Goal: Contribute content: Contribute content

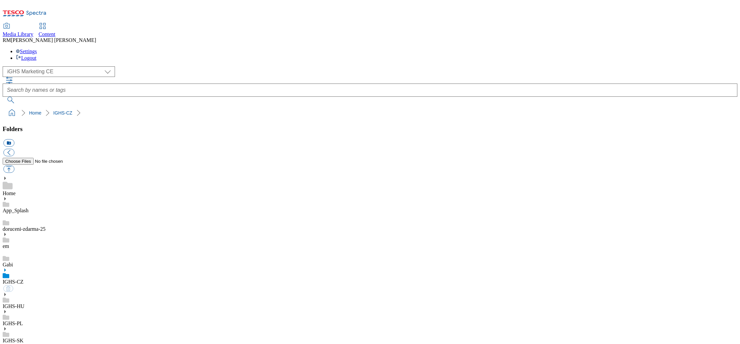
select select "flare-ighs-ce-mktg"
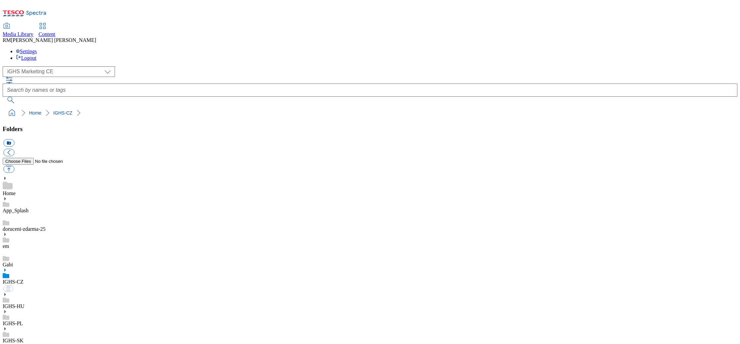
select select "flare-ighs-ce-mktg"
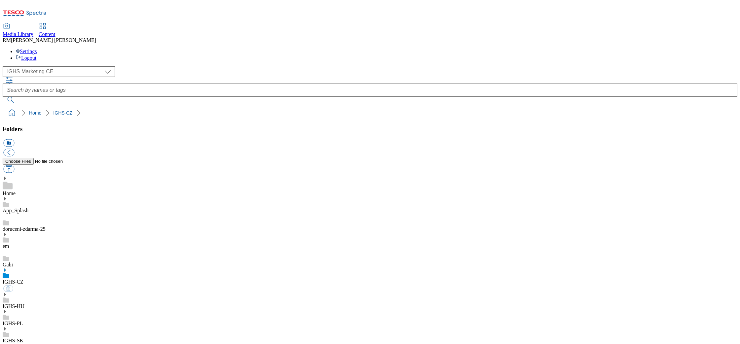
select select "flare-ighs-ce-mktg"
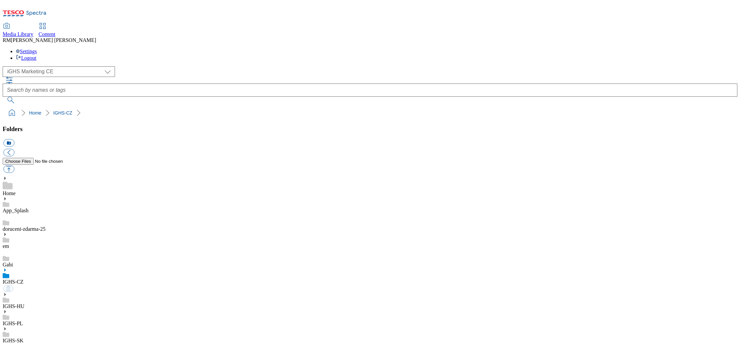
select select "flare-ighs-ce-mktg"
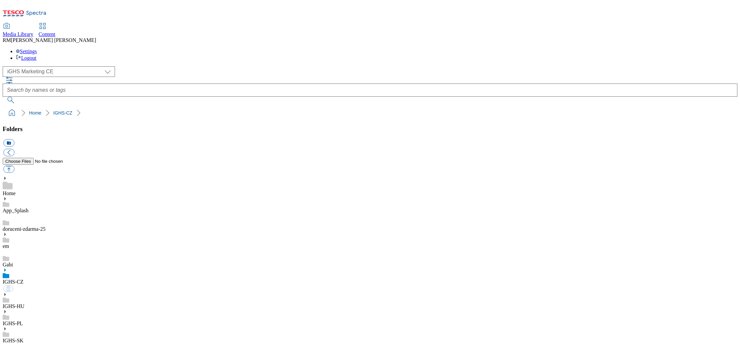
select select "flare-ighs-ce-mktg"
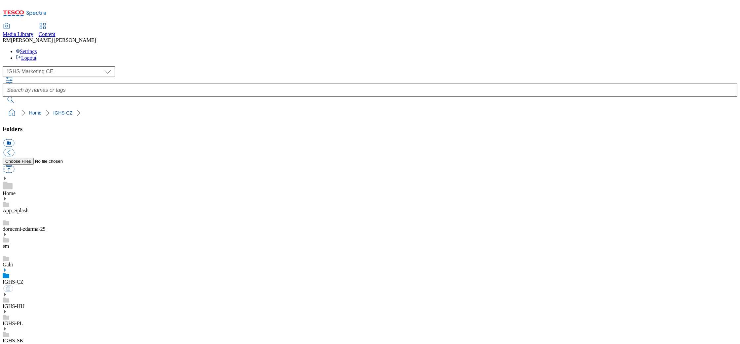
select select "flare-ighs-ce-mktg"
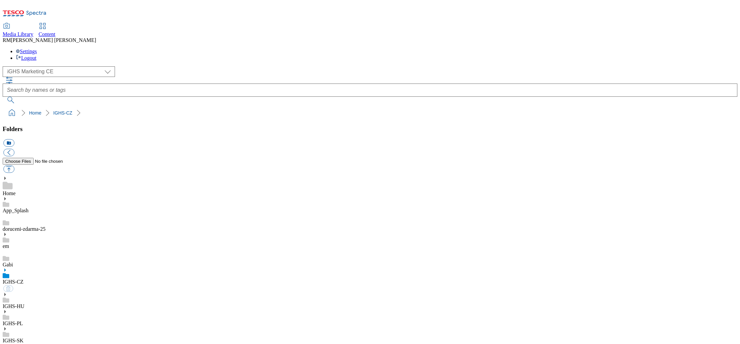
select select "flare-ighs-ce-mktg"
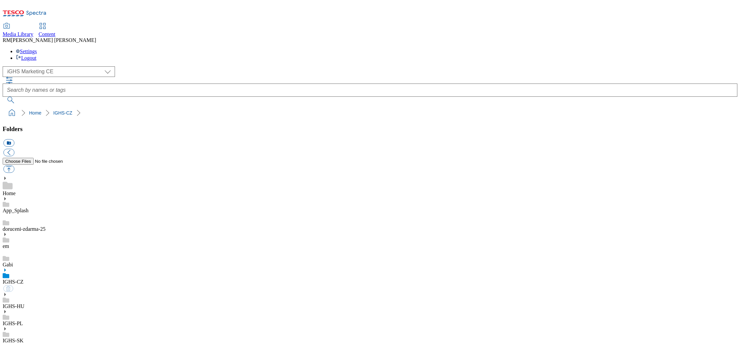
select select "flare-ighs-ce-mktg"
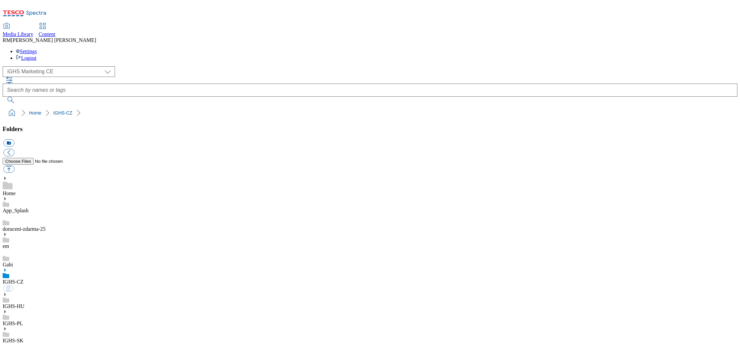
select select "flare-ighs-ce-mktg"
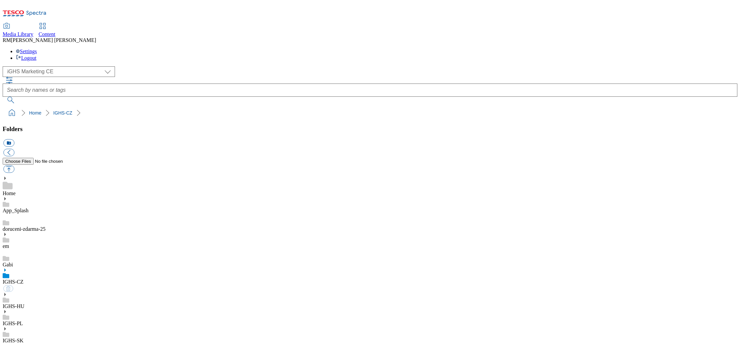
select select "flare-ighs-ce-mktg"
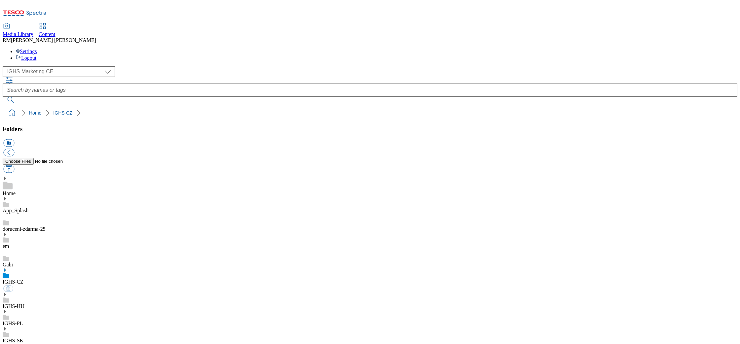
select select "flare-ighs-ce-mktg"
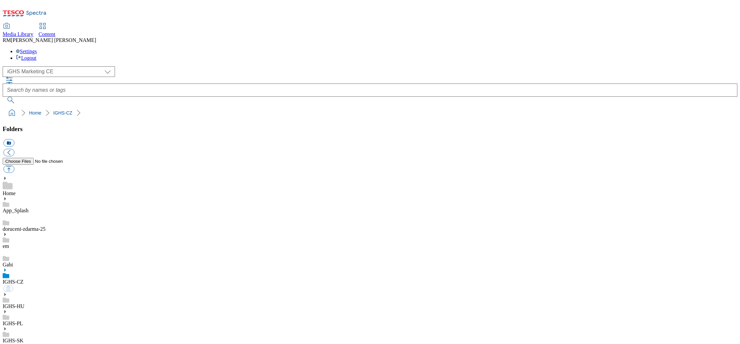
select select "flare-ighs-ce-mktg"
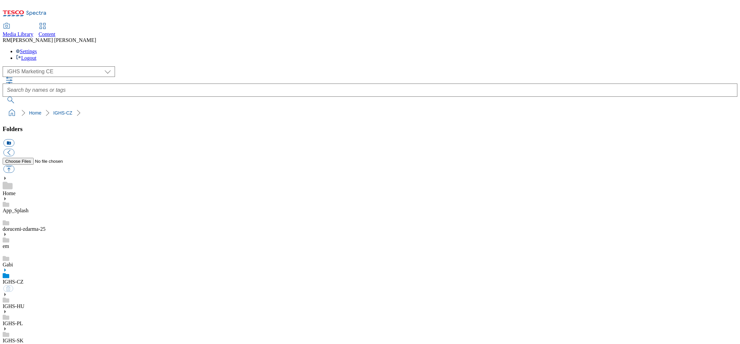
select select "flare-ighs-ce-mktg"
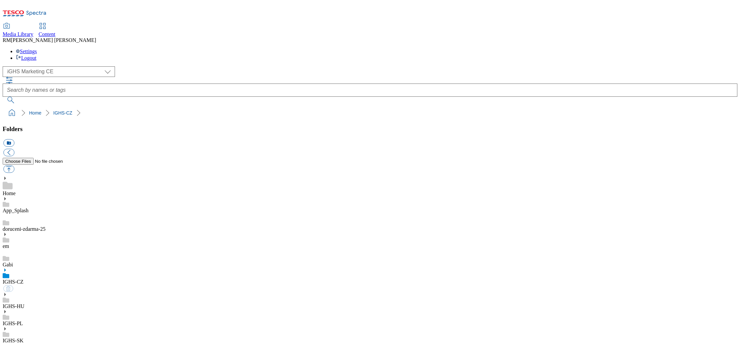
select select "flare-ighs-ce-mktg"
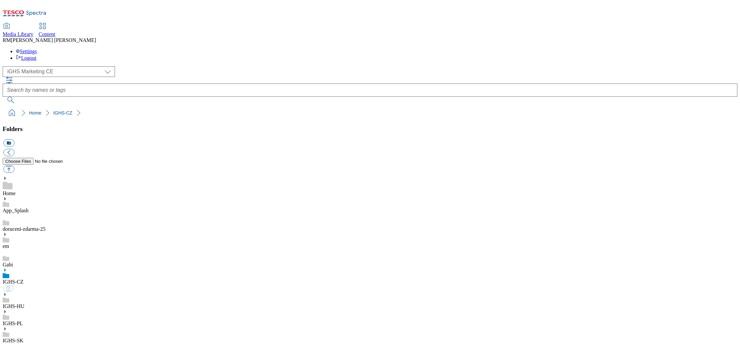
select select "flare-ighs-ce-mktg"
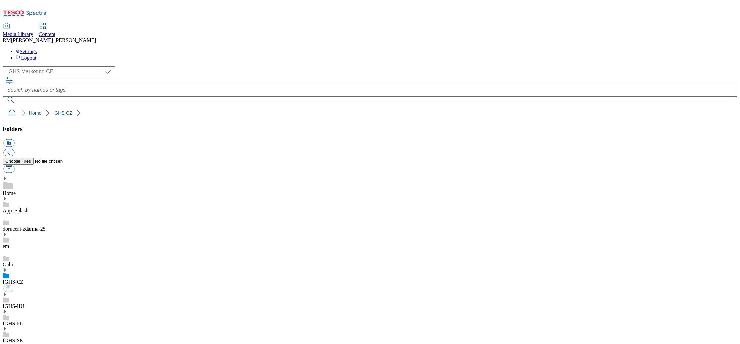
select select "flare-ighs-ce-mktg"
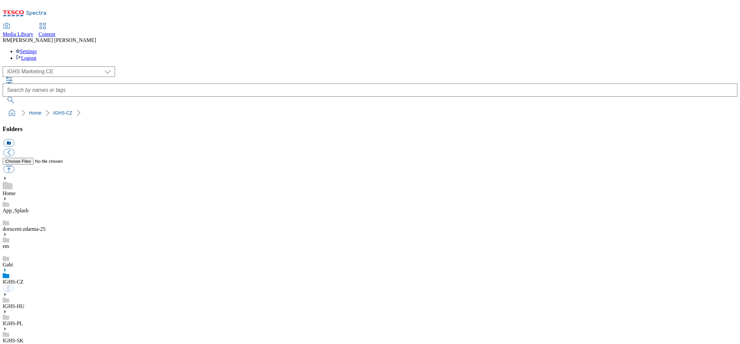
select select "flare-ighs-ce-mktg"
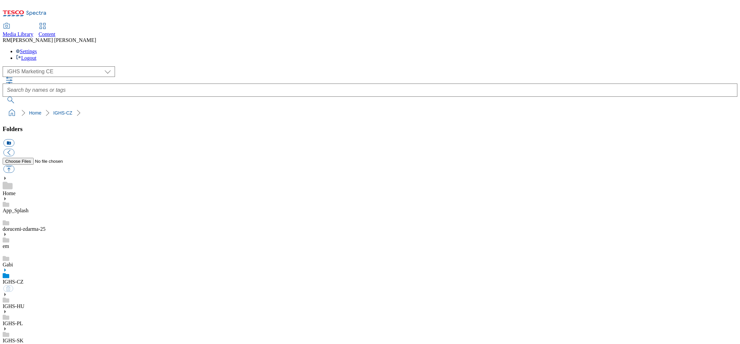
select select "flare-ighs-ce-mktg"
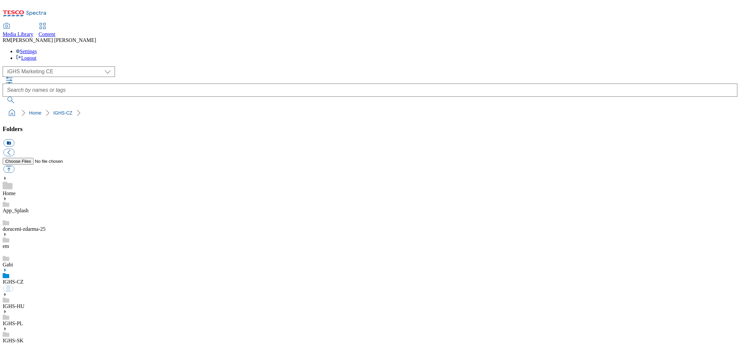
select select "flare-ighs-ce-mktg"
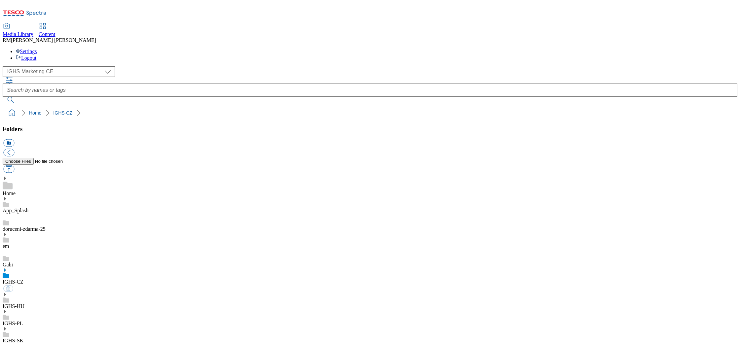
select select "flare-ighs-ce-mktg"
click at [23, 338] on link "IGHS-SK" at bounding box center [13, 341] width 21 height 6
click at [7, 320] on icon at bounding box center [5, 322] width 5 height 5
click at [14, 166] on button "button" at bounding box center [8, 170] width 11 height 8
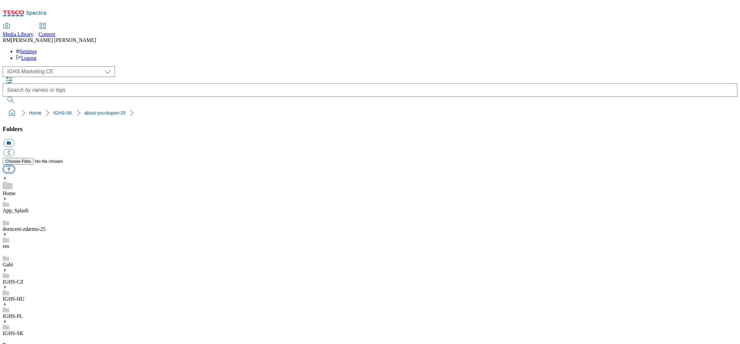
type input "C:\fakepath\EN_coupon_1_Aug.jpg"
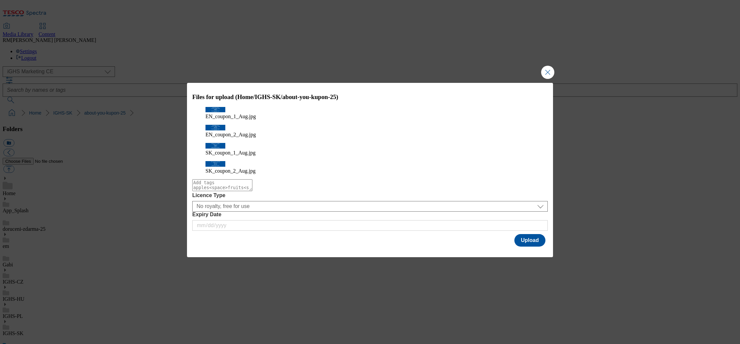
click at [252, 179] on textarea "Modal" at bounding box center [222, 185] width 60 height 12
type textarea "coupon"
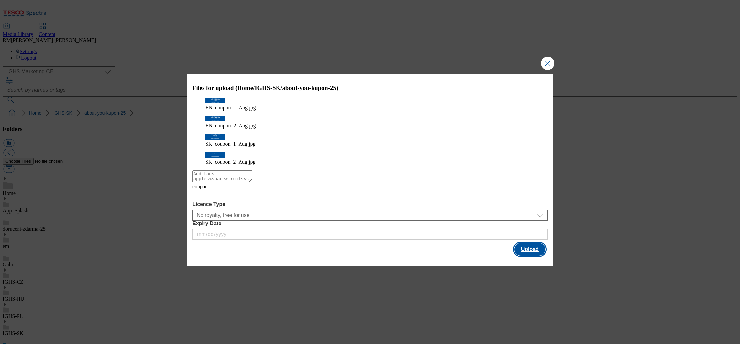
click at [529, 243] on button "Upload" at bounding box center [530, 249] width 31 height 13
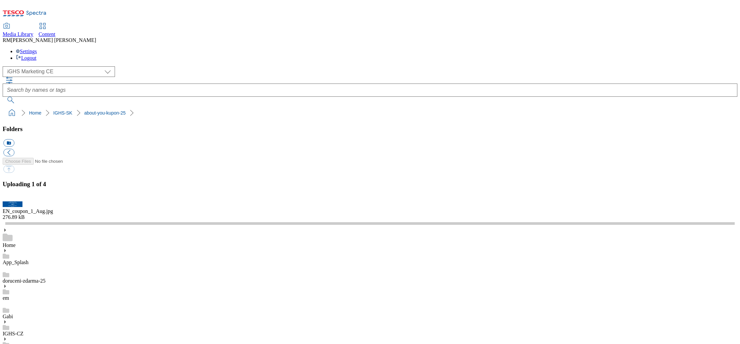
click at [13, 201] on button "button" at bounding box center [8, 198] width 10 height 6
click at [633, 225] on div at bounding box center [370, 223] width 730 height 3
click at [663, 220] on div "EN_coupon_1_Aug.jpg 276.89 kB" at bounding box center [370, 211] width 735 height 19
click at [652, 202] on div "Uploading 1 of 4" at bounding box center [370, 191] width 735 height 21
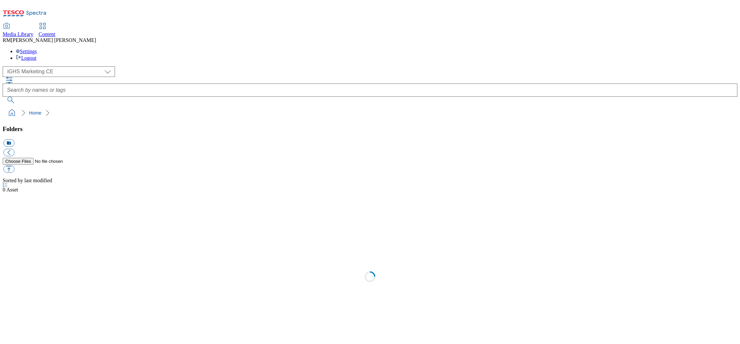
select select "flare-ighs-ce-mktg"
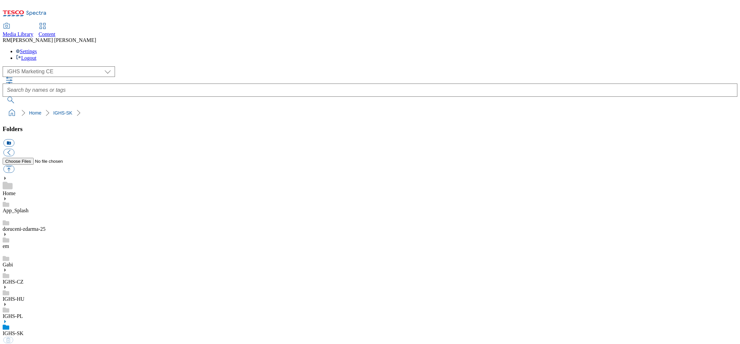
click at [7, 320] on icon at bounding box center [5, 322] width 5 height 5
click at [14, 166] on button "button" at bounding box center [8, 170] width 11 height 8
type input "C:\fakepath\EN_coupon_1_Aug.jpg"
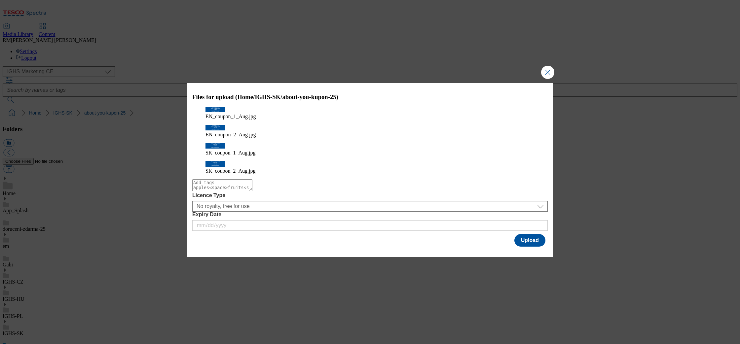
click at [252, 179] on textarea "Modal" at bounding box center [222, 185] width 60 height 12
type textarea "Coupon"
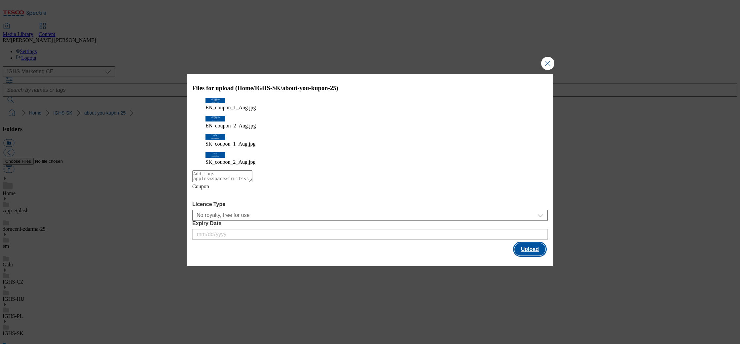
click at [529, 243] on button "Upload" at bounding box center [530, 249] width 31 height 13
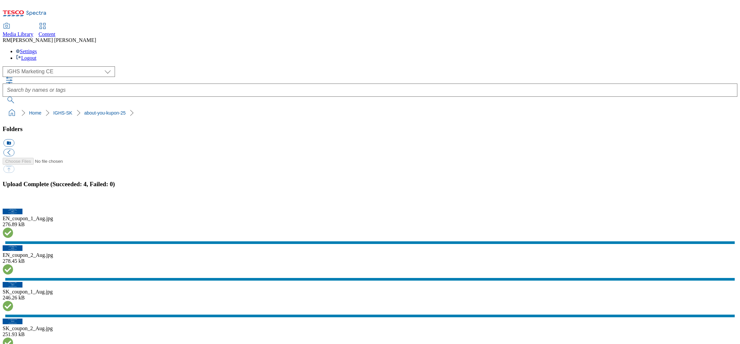
click at [13, 205] on button "button" at bounding box center [8, 205] width 10 height 6
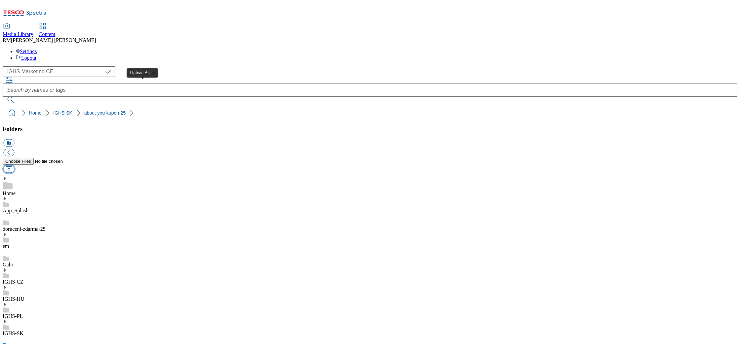
click at [14, 166] on button "button" at bounding box center [8, 170] width 11 height 8
type input "C:\fakepath\Main_banner_Aug.jpg"
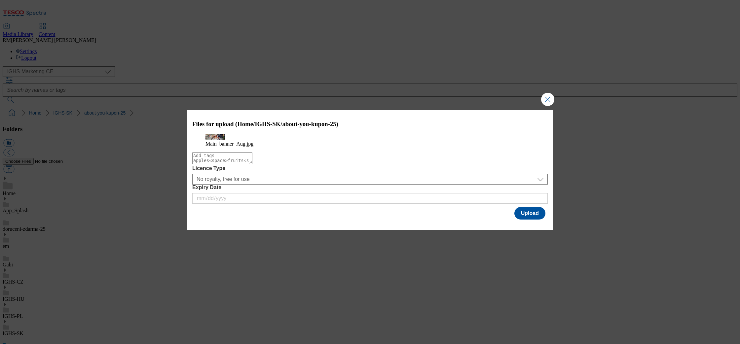
click at [252, 164] on textarea "Modal" at bounding box center [222, 158] width 60 height 12
type textarea "main_banner"
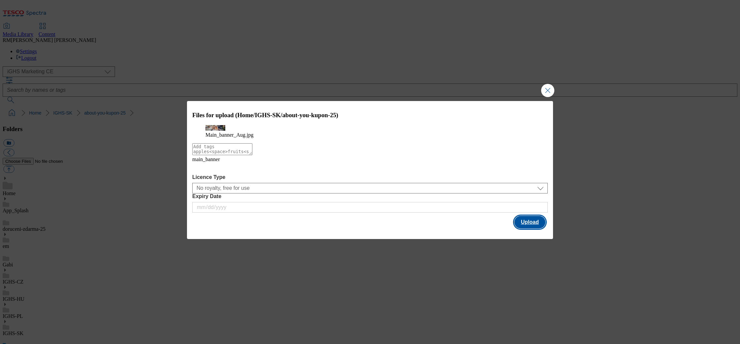
click at [529, 226] on button "Upload" at bounding box center [530, 222] width 31 height 13
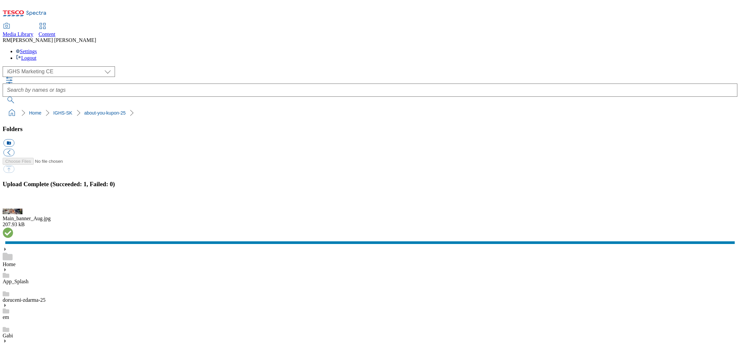
click at [13, 207] on button "button" at bounding box center [8, 205] width 10 height 6
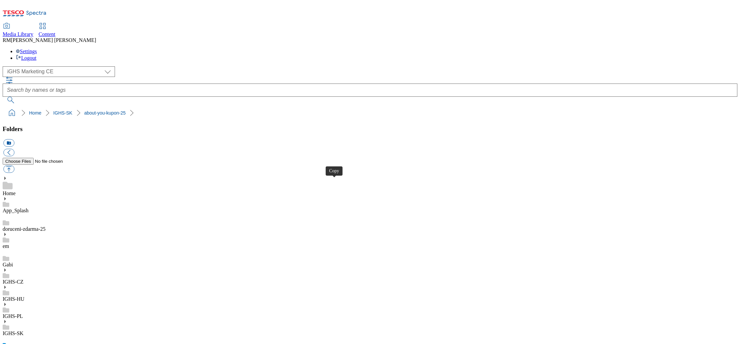
select select "flare-ighs-ce-mktg"
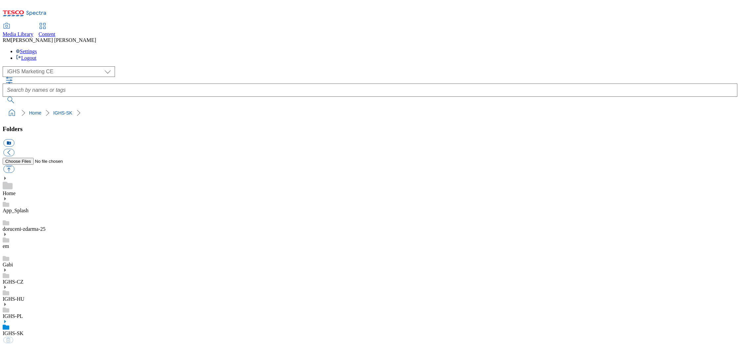
select select "flare-ighs-ce-mktg"
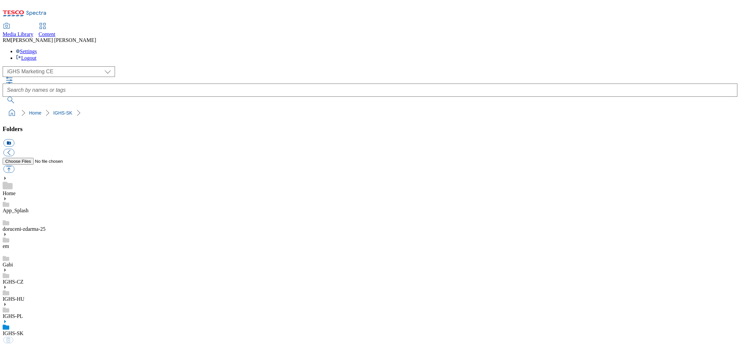
select select "flare-ighs-ce-mktg"
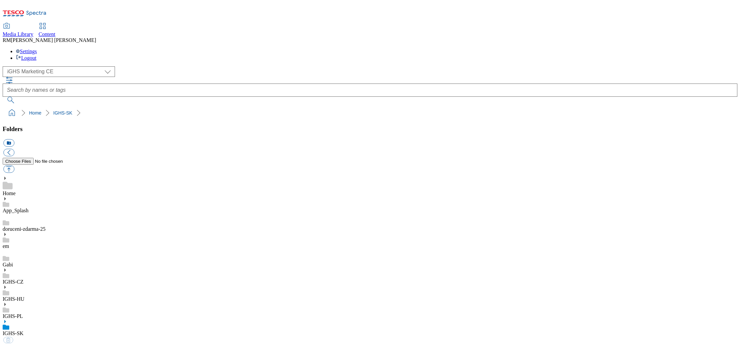
select select "flare-ighs-ce-mktg"
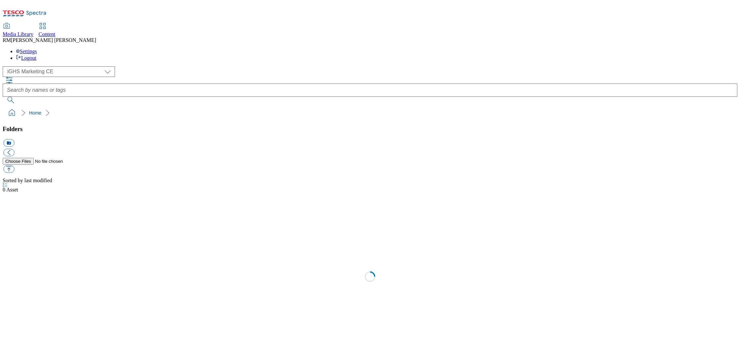
select select "flare-ighs-ce-mktg"
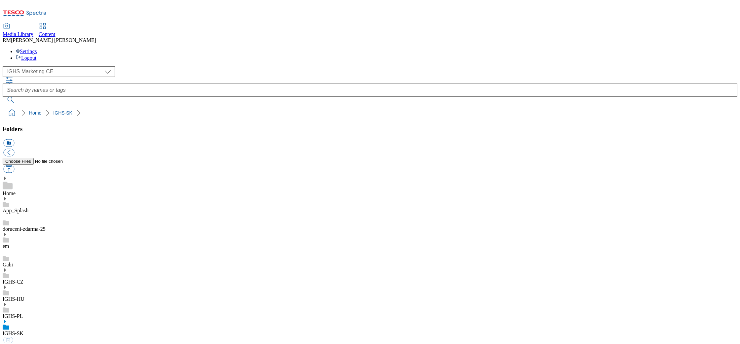
select select "flare-ighs-ce-mktg"
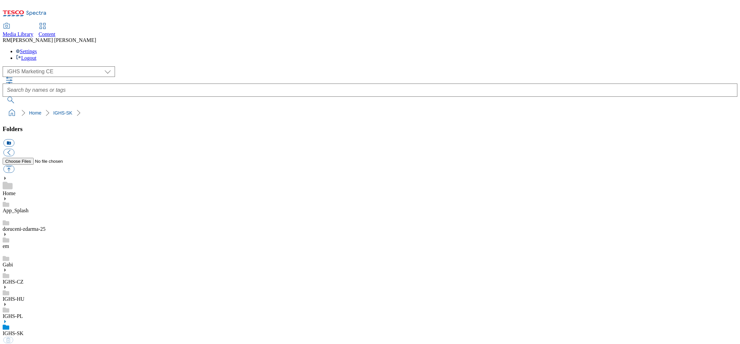
select select "flare-ighs-ce-mktg"
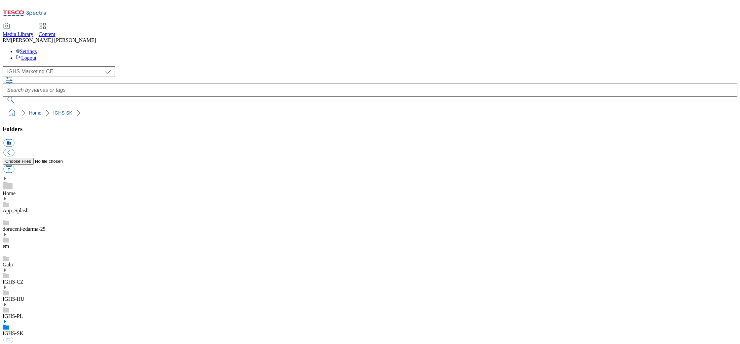
select select "flare-ighs-ce-mktg"
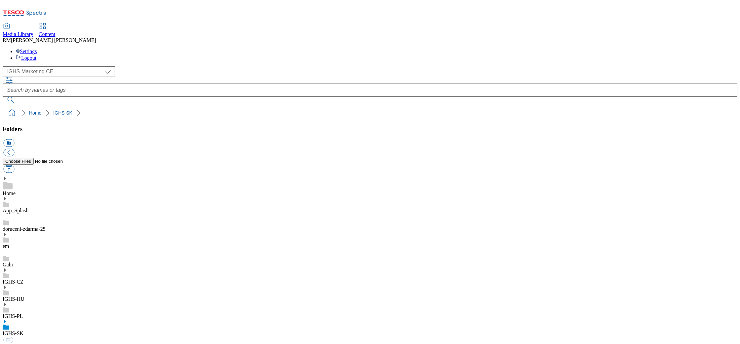
select select "flare-ighs-ce-mktg"
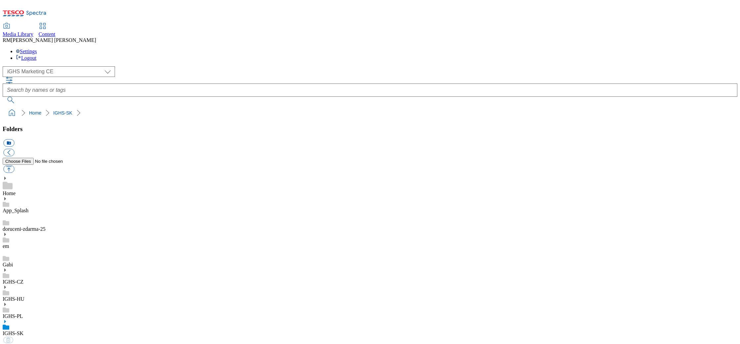
select select "flare-ighs-ce-mktg"
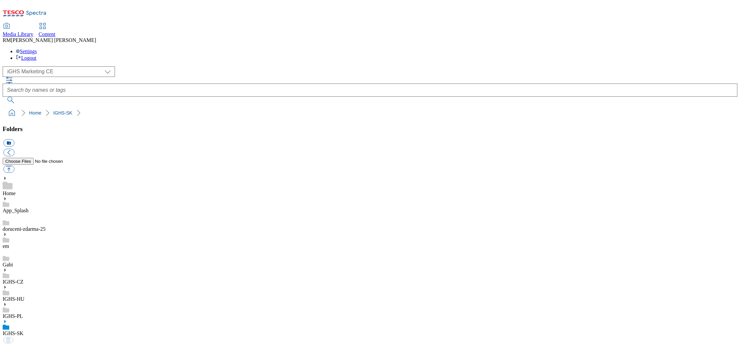
select select "flare-ighs-ce-mktg"
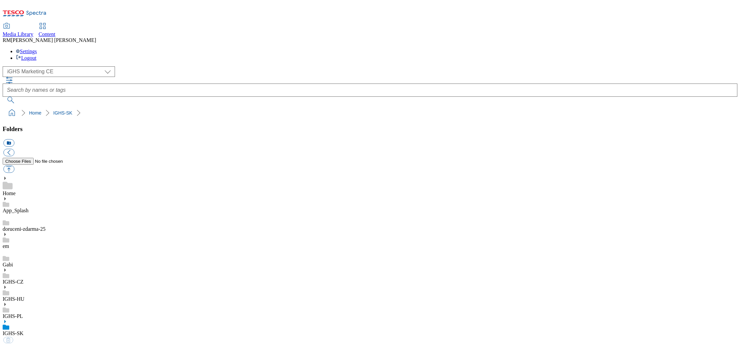
select select "flare-ighs-ce-mktg"
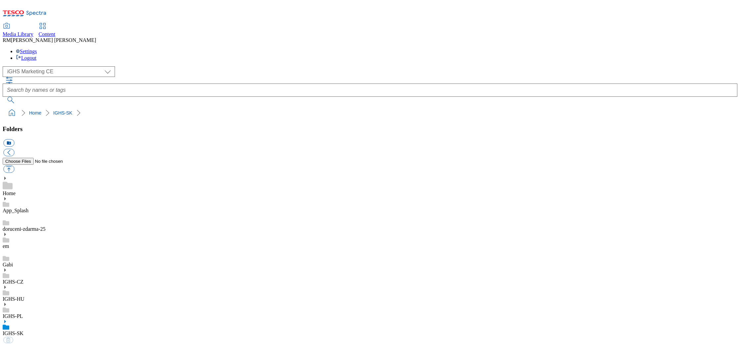
select select "flare-ighs-ce-mktg"
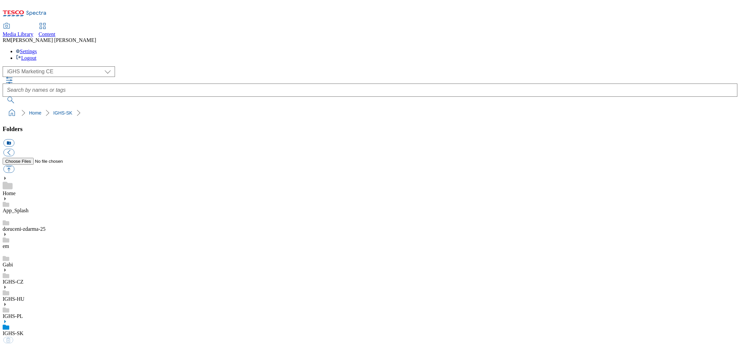
select select "flare-ighs-ce-mktg"
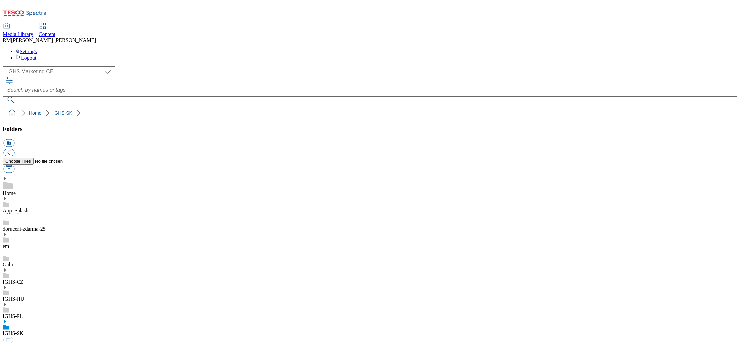
select select "flare-ighs-ce-mktg"
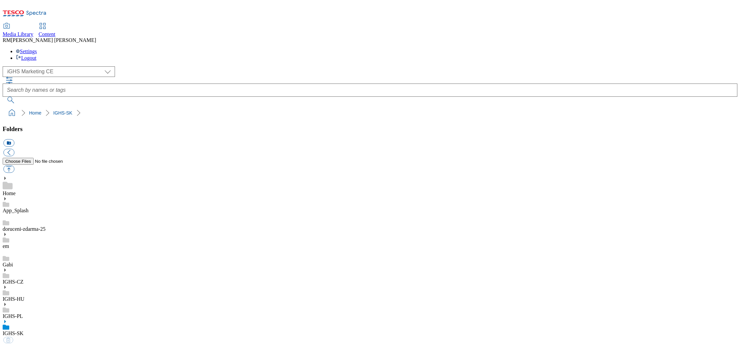
select select "flare-ighs-ce-mktg"
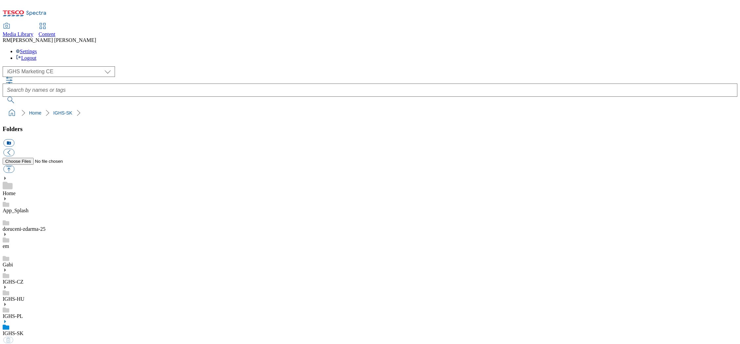
select select "flare-ighs-ce-mktg"
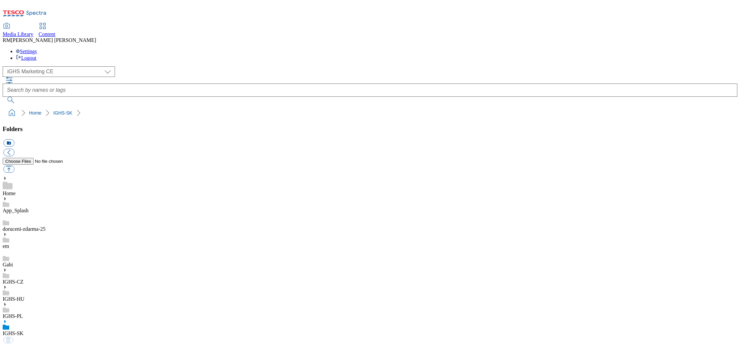
select select "flare-ighs-ce-mktg"
click at [6, 320] on use at bounding box center [5, 321] width 2 height 3
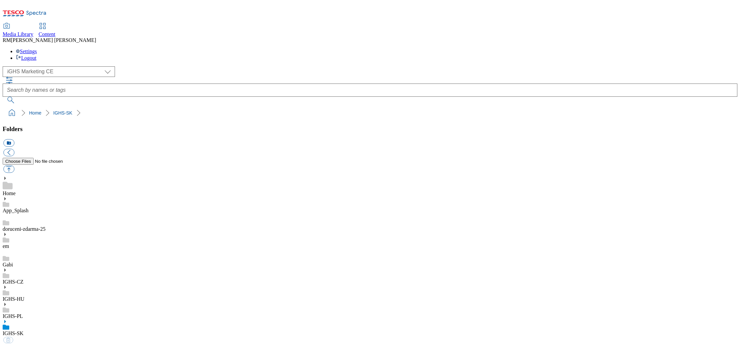
scroll to position [0, 0]
click at [7, 320] on icon at bounding box center [5, 322] width 5 height 5
click at [14, 166] on button "button" at bounding box center [8, 170] width 11 height 8
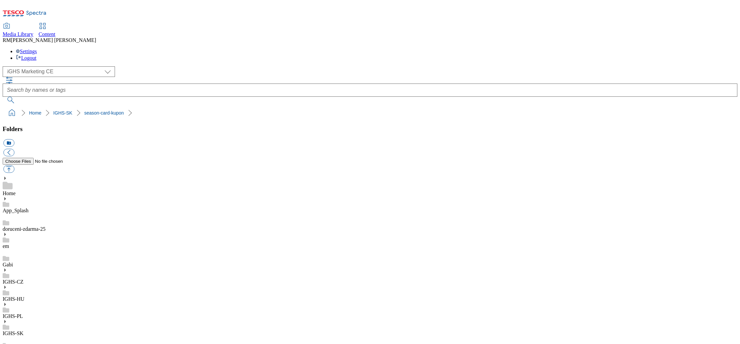
type input "C:\fakepath\Coupon_1_EN_Aug.jpg"
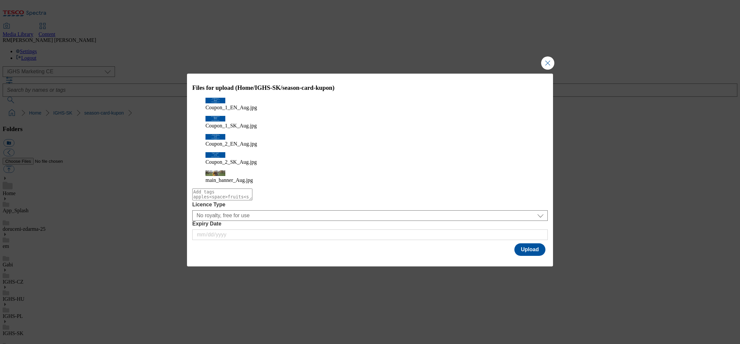
click at [252, 189] on textarea "Modal" at bounding box center [222, 195] width 60 height 12
type textarea "coupon"
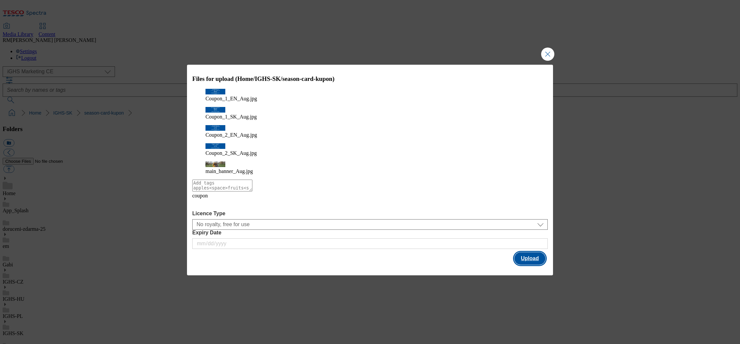
click at [534, 252] on button "Upload" at bounding box center [530, 258] width 31 height 13
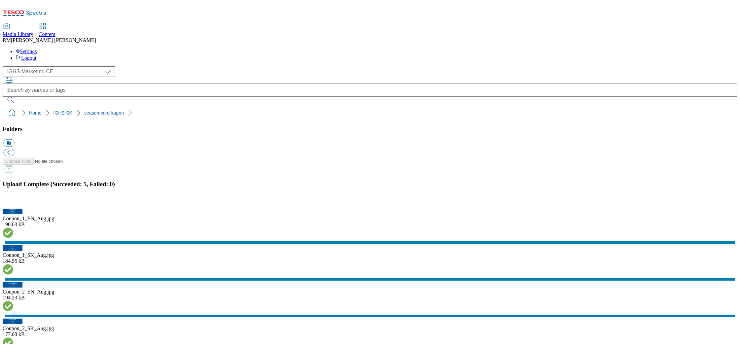
click at [13, 206] on button "button" at bounding box center [8, 205] width 10 height 6
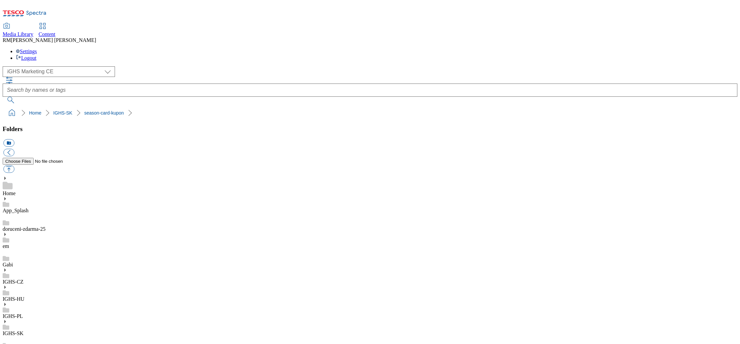
click at [14, 166] on button "button" at bounding box center [8, 170] width 11 height 8
type input "C:\fakepath\main_banner_Aug_1.jpg"
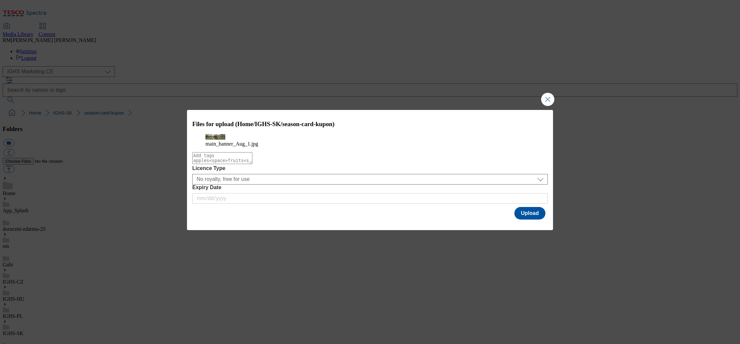
click at [252, 164] on textarea "Modal" at bounding box center [222, 158] width 60 height 12
type textarea "main_banner"
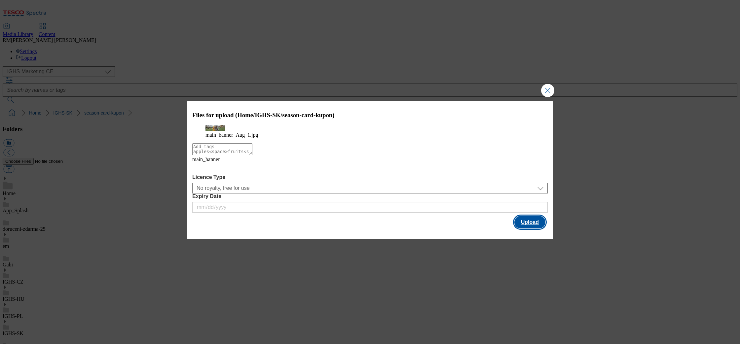
click at [523, 228] on button "Upload" at bounding box center [530, 222] width 31 height 13
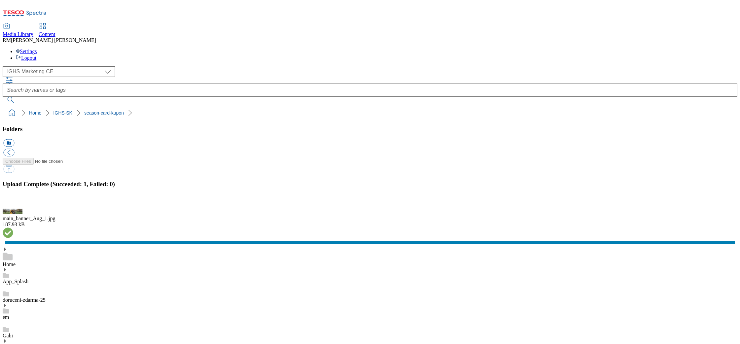
click at [13, 203] on button "button" at bounding box center [8, 205] width 10 height 6
